Goal: Information Seeking & Learning: Learn about a topic

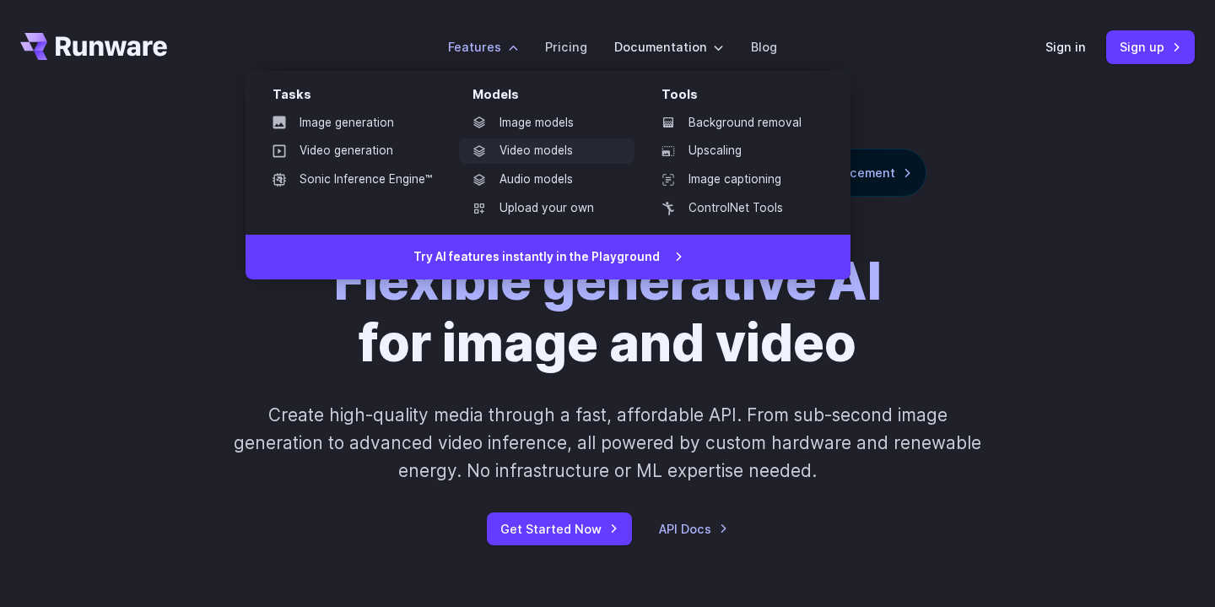
click at [519, 154] on link "Video models" at bounding box center [547, 150] width 176 height 25
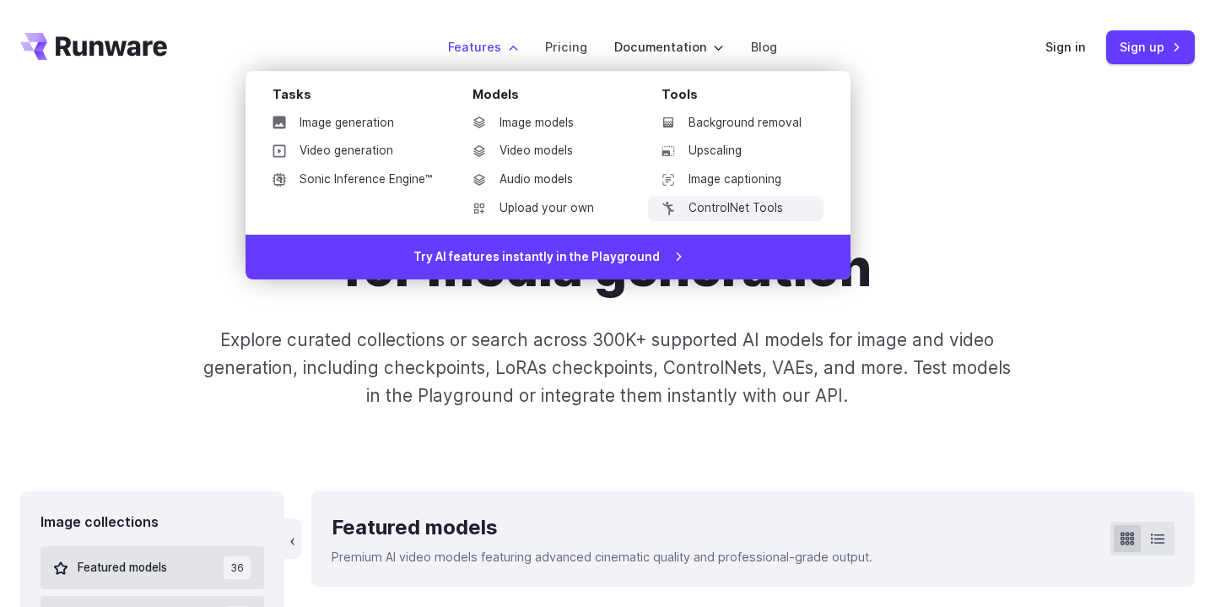
drag, startPoint x: 664, startPoint y: 83, endPoint x: 792, endPoint y: 220, distance: 188.1
click at [852, 62] on header "Features Tasks Image generation Video generation Sonic Inference Engine™ Models…" at bounding box center [607, 47] width 1215 height 95
